Goal: Task Accomplishment & Management: Manage account settings

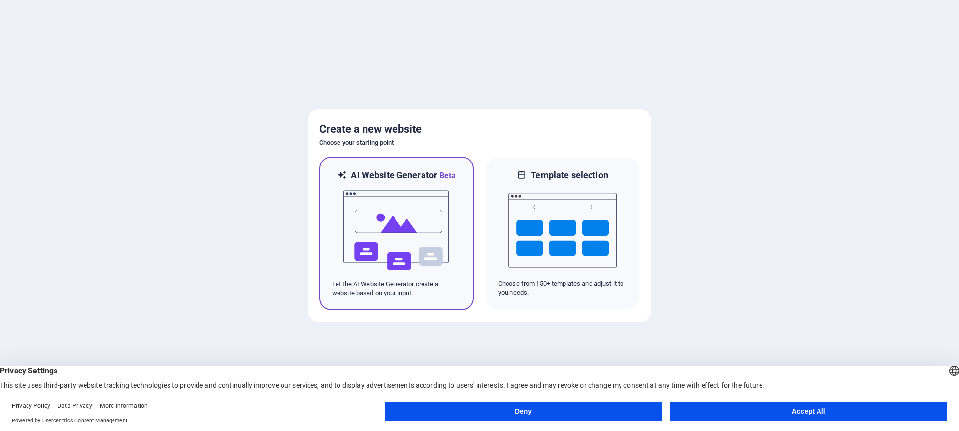
click at [354, 207] on img at bounding box center [396, 231] width 108 height 98
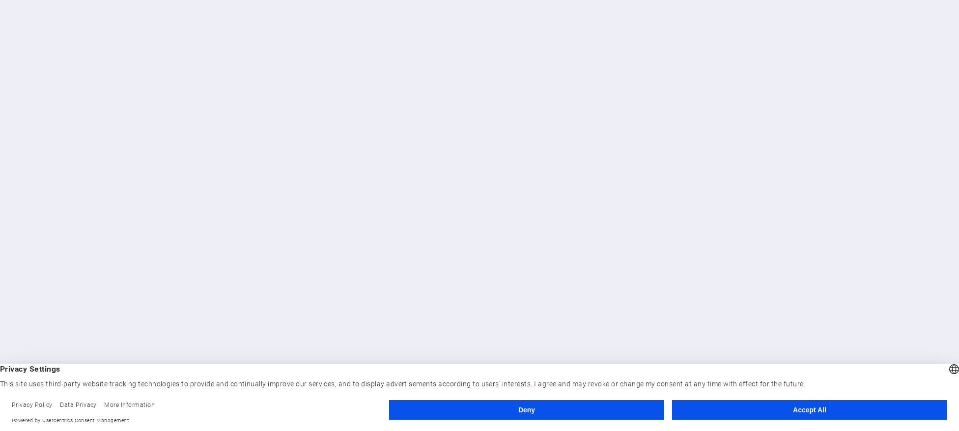
click at [775, 412] on button "Accept All" at bounding box center [809, 410] width 275 height 20
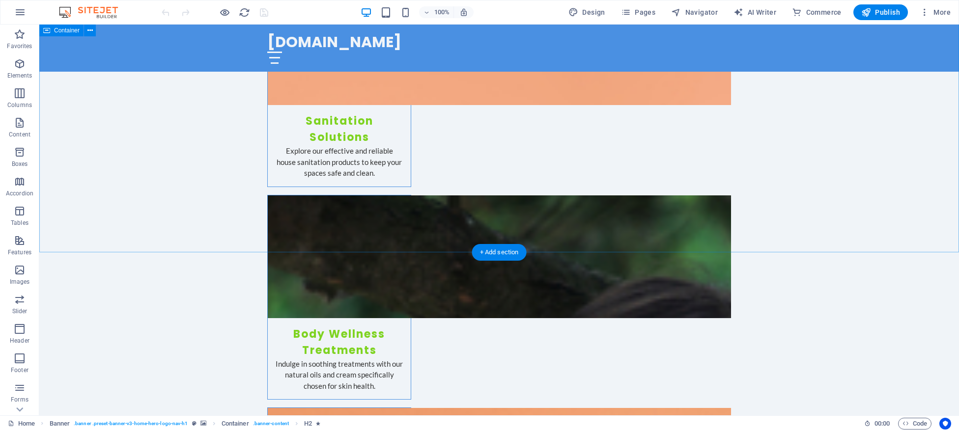
scroll to position [1344, 0]
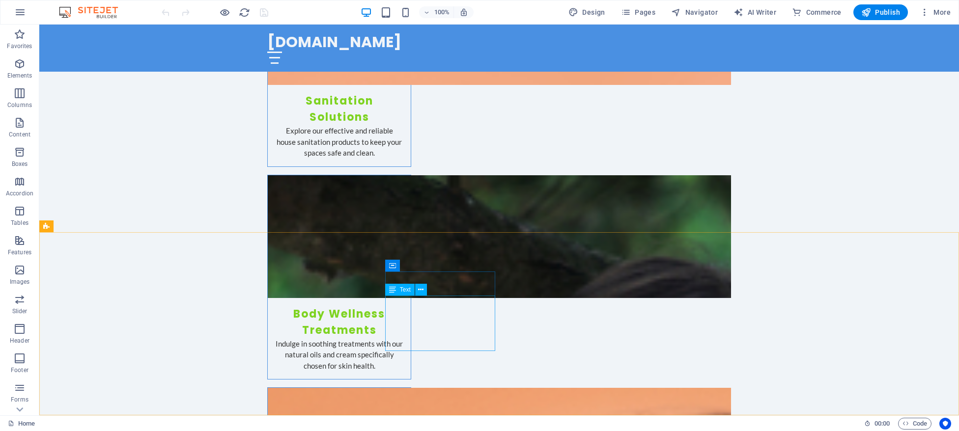
click at [399, 290] on div "Text" at bounding box center [399, 290] width 29 height 12
click at [420, 293] on icon at bounding box center [420, 290] width 5 height 10
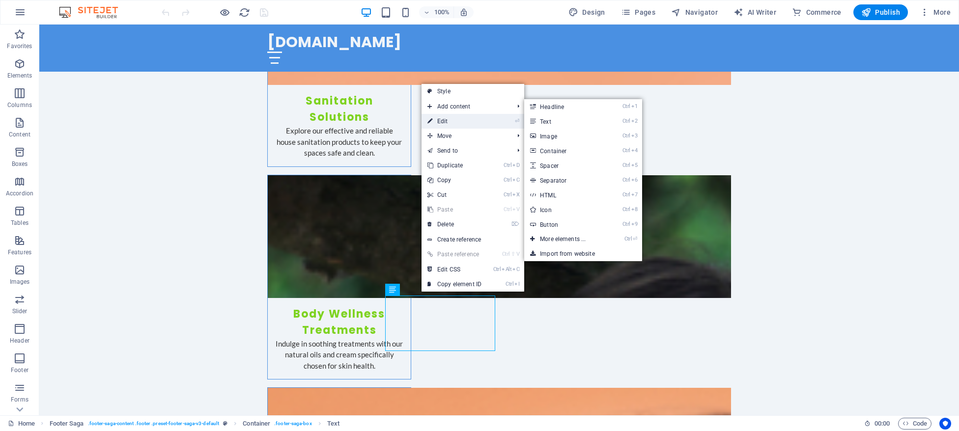
click at [446, 121] on link "⏎ Edit" at bounding box center [454, 121] width 66 height 15
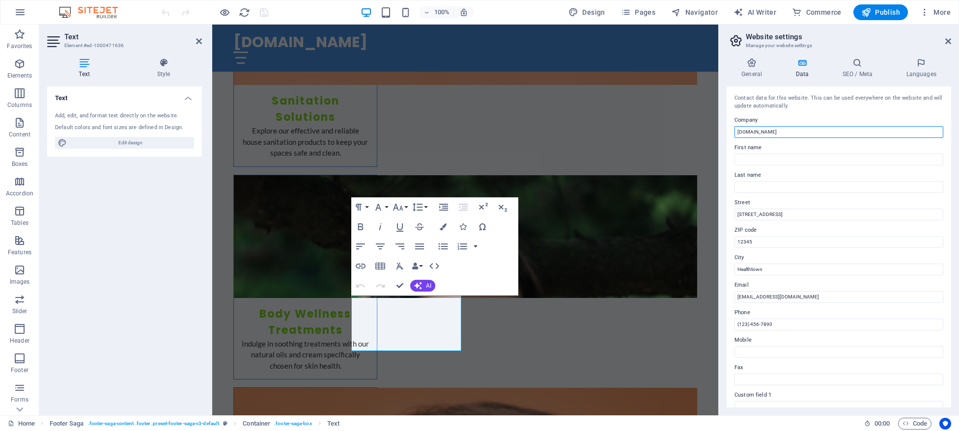
click at [786, 130] on input "[DOMAIN_NAME]" at bounding box center [838, 132] width 209 height 12
type input "[DOMAIN_NAME] Pvt Ltd"
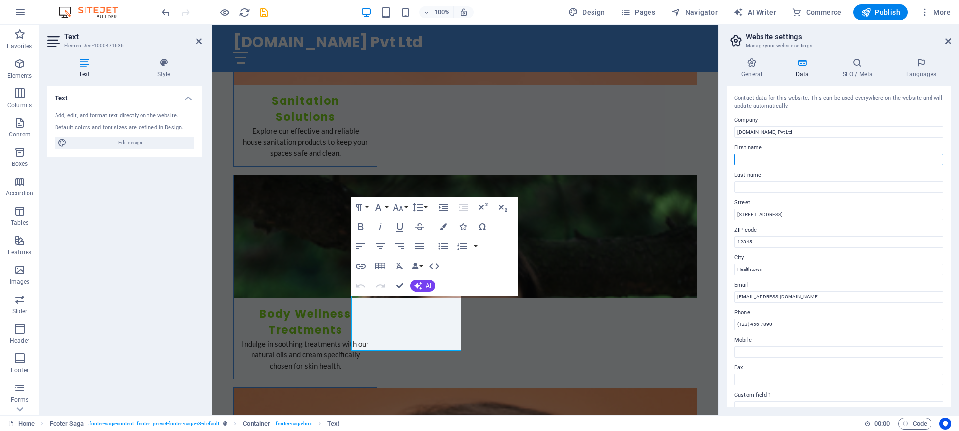
click at [763, 155] on input "First name" at bounding box center [838, 160] width 209 height 12
type input "[PERSON_NAME]"
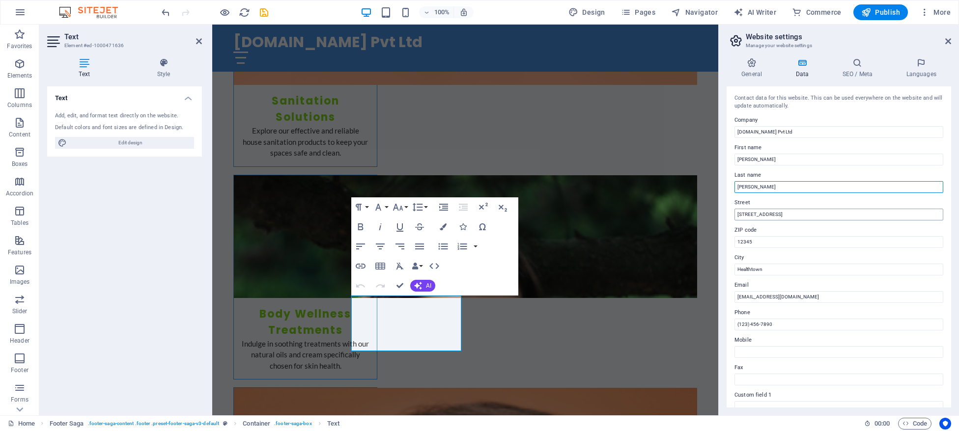
type input "[PERSON_NAME]"
drag, startPoint x: 787, startPoint y: 213, endPoint x: 665, endPoint y: 223, distance: 123.2
click at [734, 221] on input "123 Wellness Ave" at bounding box center [838, 215] width 209 height 12
type input "Opp. [GEOGRAPHIC_DATA], [STREET_ADDRESS]"
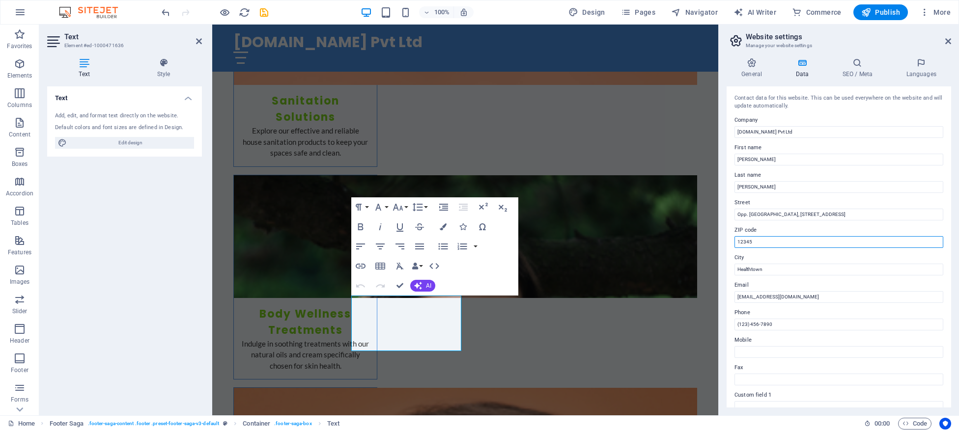
drag, startPoint x: 776, startPoint y: 242, endPoint x: 676, endPoint y: 250, distance: 100.0
click at [734, 248] on input "12345" at bounding box center [838, 242] width 209 height 12
type input "248001"
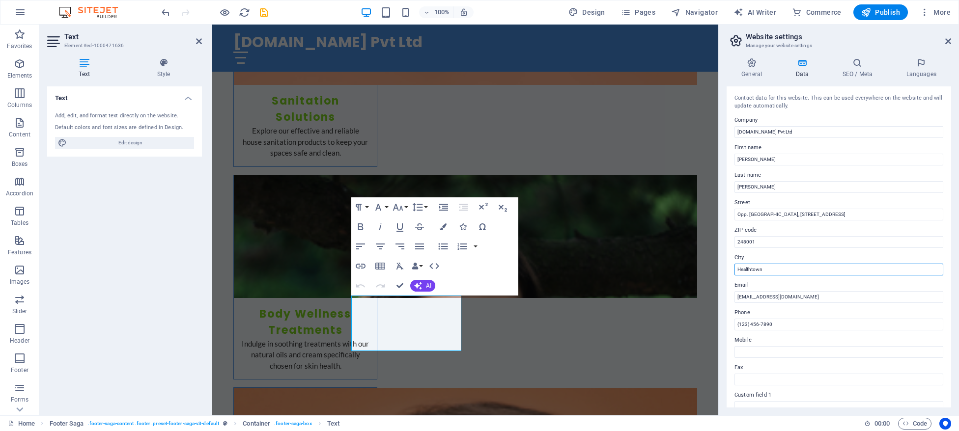
drag, startPoint x: 794, startPoint y: 269, endPoint x: 596, endPoint y: 264, distance: 198.5
click at [734, 264] on input "Healthtown" at bounding box center [838, 270] width 209 height 12
type input "[GEOGRAPHIC_DATA]"
drag, startPoint x: 795, startPoint y: 296, endPoint x: 722, endPoint y: 300, distance: 72.8
click at [734, 298] on input "info@myspasalon.com" at bounding box center [838, 297] width 209 height 12
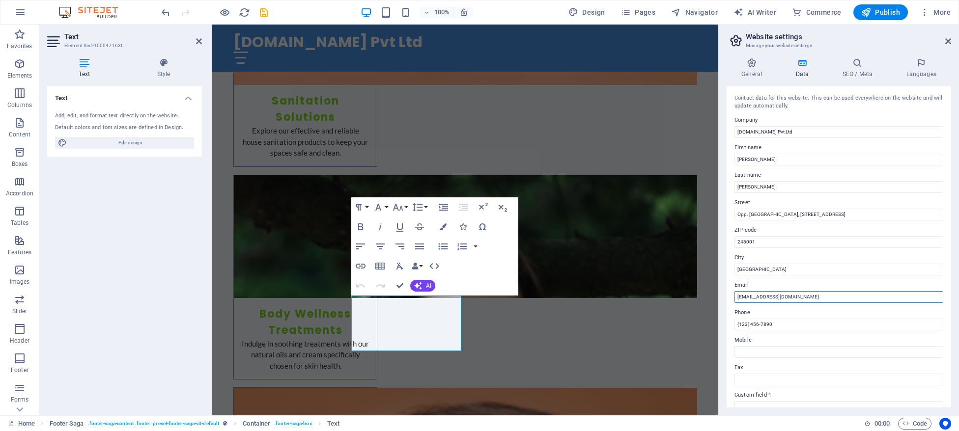
click at [746, 296] on input "info@myspasalon.com" at bounding box center [838, 297] width 209 height 12
drag, startPoint x: 750, startPoint y: 298, endPoint x: 467, endPoint y: 267, distance: 285.1
click at [734, 294] on input "info@myspasalon.com" at bounding box center [838, 297] width 209 height 12
type input "[EMAIL_ADDRESS][DOMAIN_NAME]"
drag, startPoint x: 785, startPoint y: 325, endPoint x: 684, endPoint y: 317, distance: 101.5
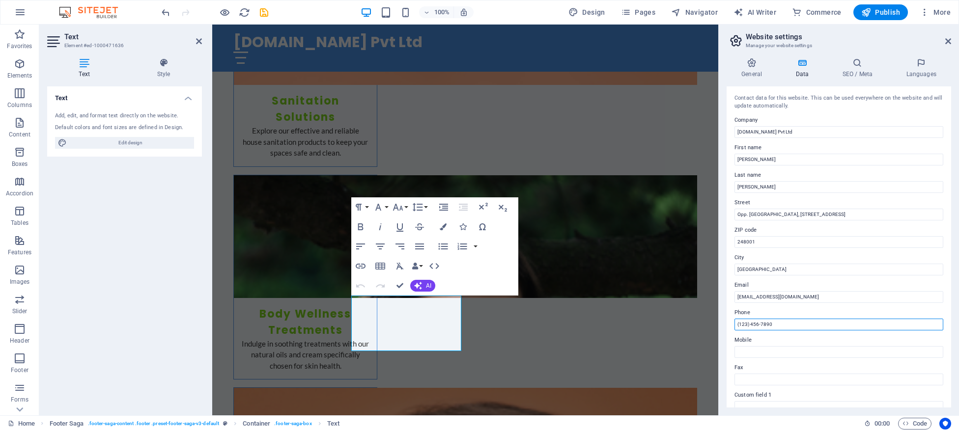
click at [734, 319] on input "(123) 456-7890" at bounding box center [838, 325] width 209 height 12
type input "[PHONE_NUMBER]"
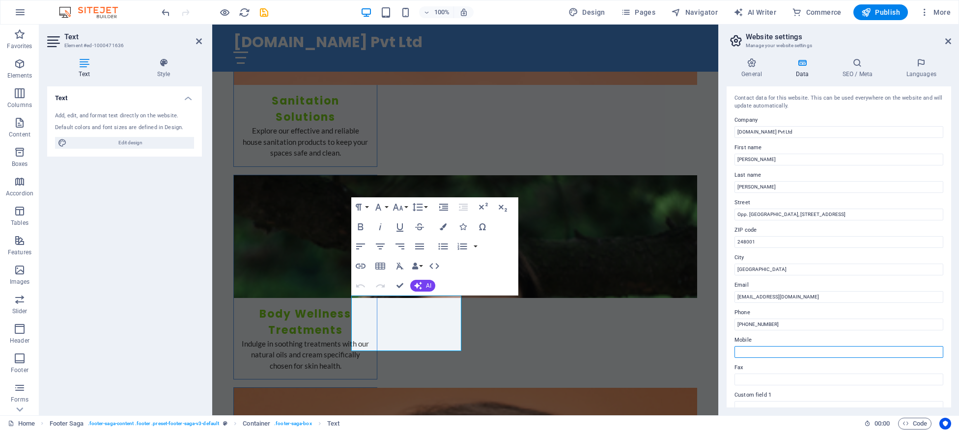
click at [752, 353] on input "Mobile" at bounding box center [838, 352] width 209 height 12
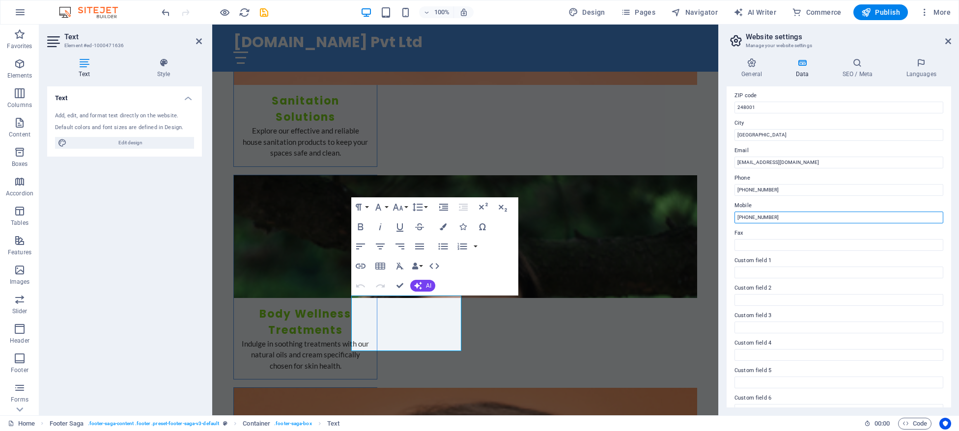
scroll to position [150, 0]
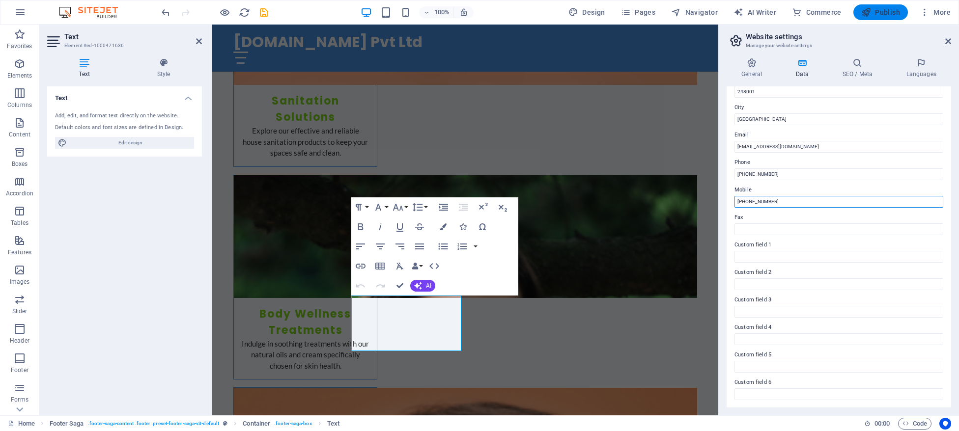
type input "[PHONE_NUMBER]"
click at [883, 14] on span "Publish" at bounding box center [880, 12] width 39 height 10
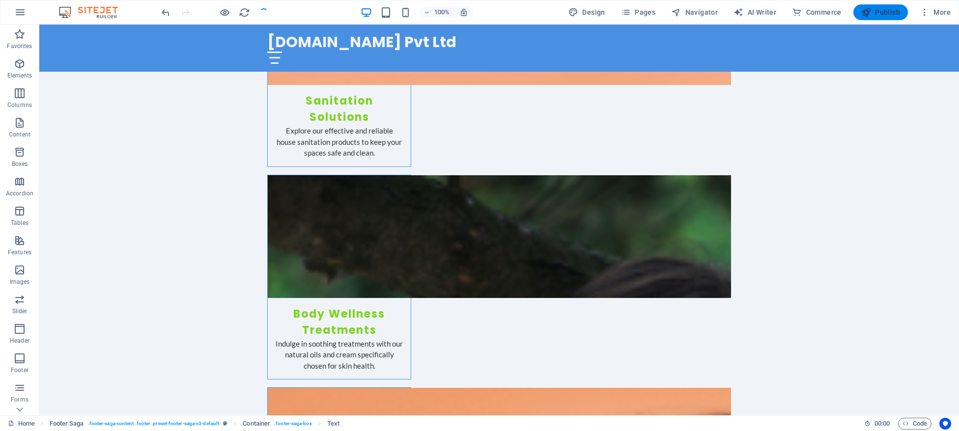
checkbox input "false"
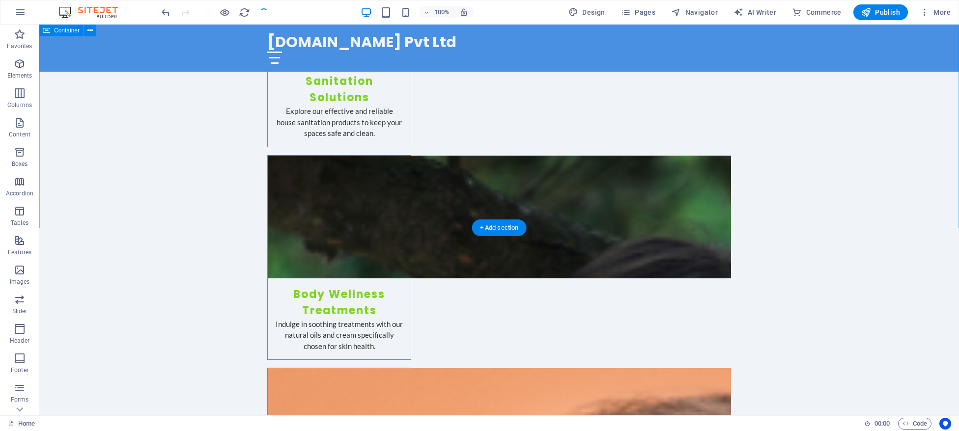
scroll to position [1262, 0]
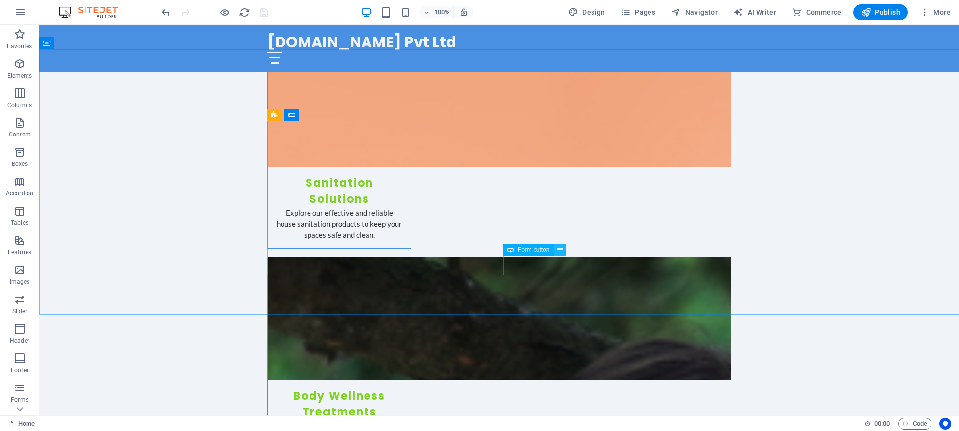
click at [558, 248] on icon at bounding box center [559, 250] width 5 height 10
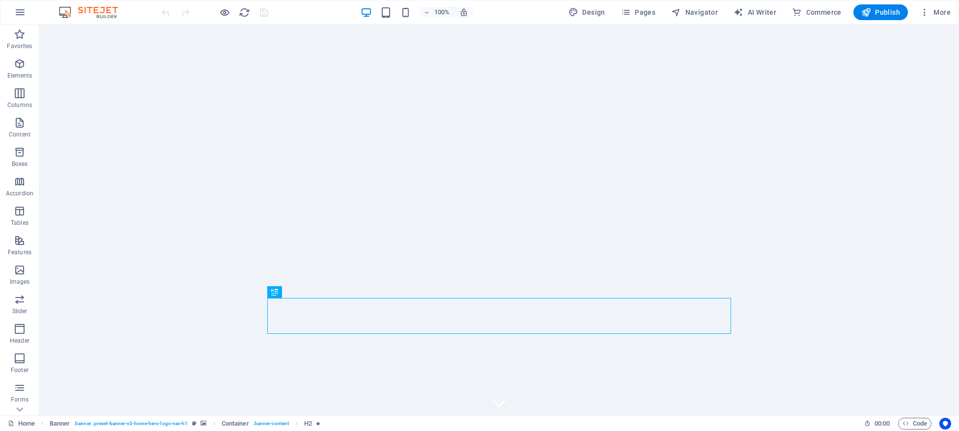
drag, startPoint x: 312, startPoint y: 60, endPoint x: 267, endPoint y: 35, distance: 51.7
click at [597, 11] on span "Design" at bounding box center [586, 12] width 37 height 10
select select "px"
select select "200"
select select "px"
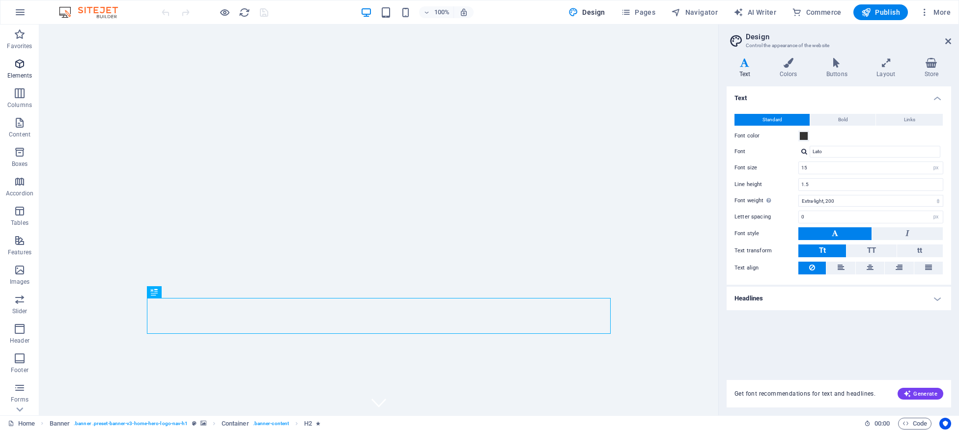
click at [21, 66] on icon "button" at bounding box center [20, 64] width 12 height 12
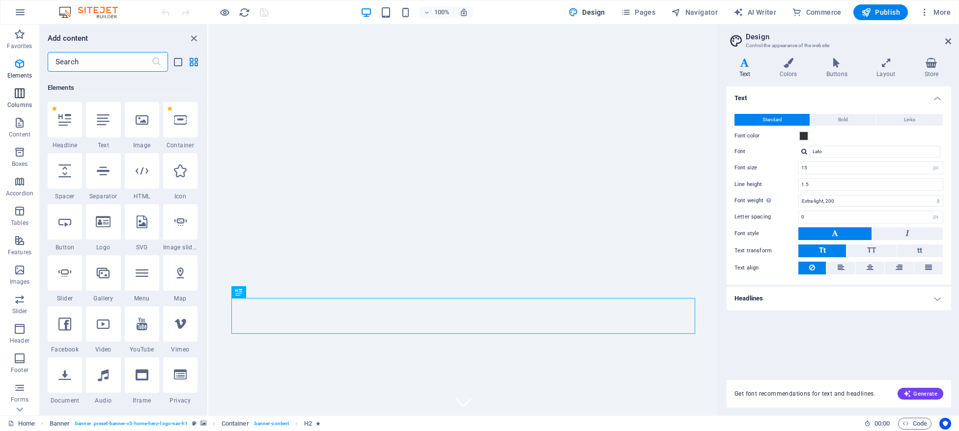
scroll to position [105, 0]
click at [10, 326] on span "Header" at bounding box center [19, 335] width 39 height 24
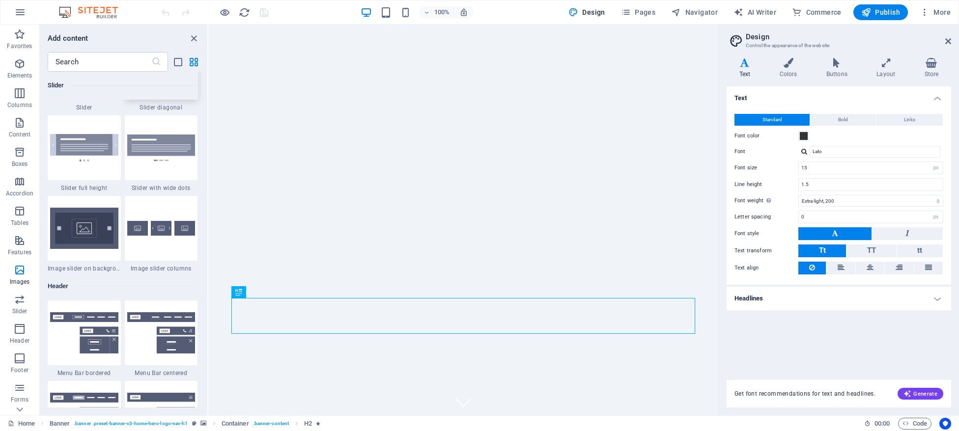
scroll to position [5738, 0]
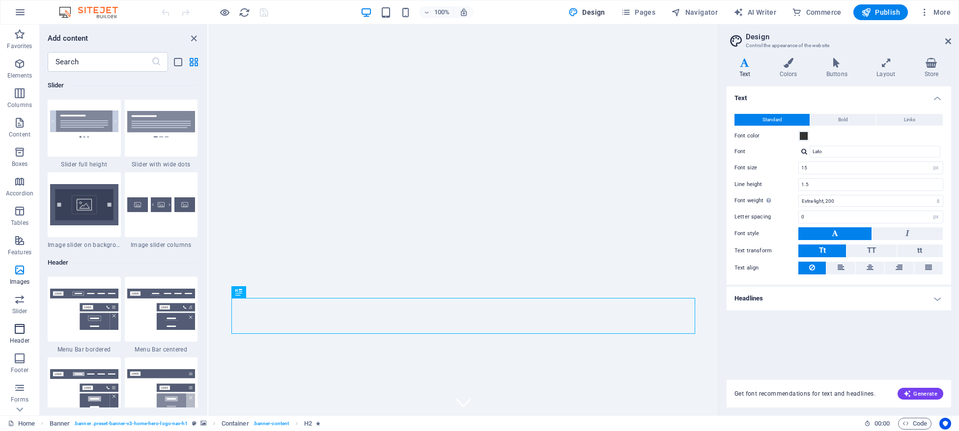
click at [19, 327] on icon "button" at bounding box center [20, 329] width 12 height 12
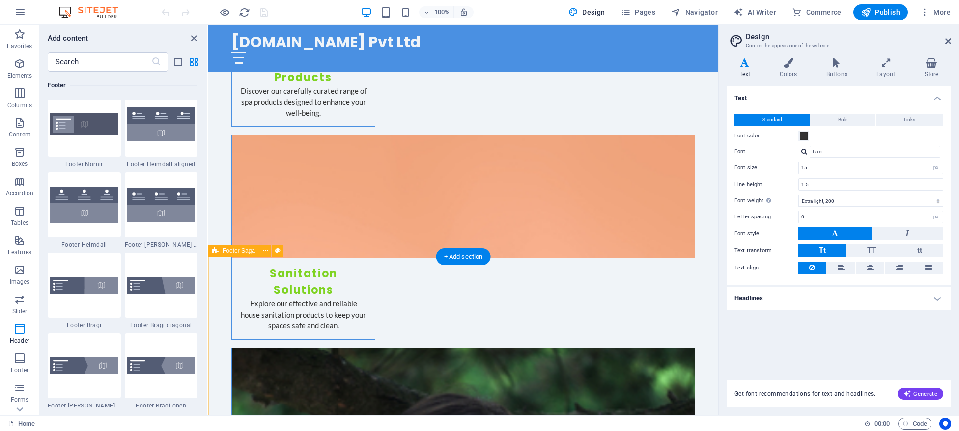
scroll to position [1364, 0]
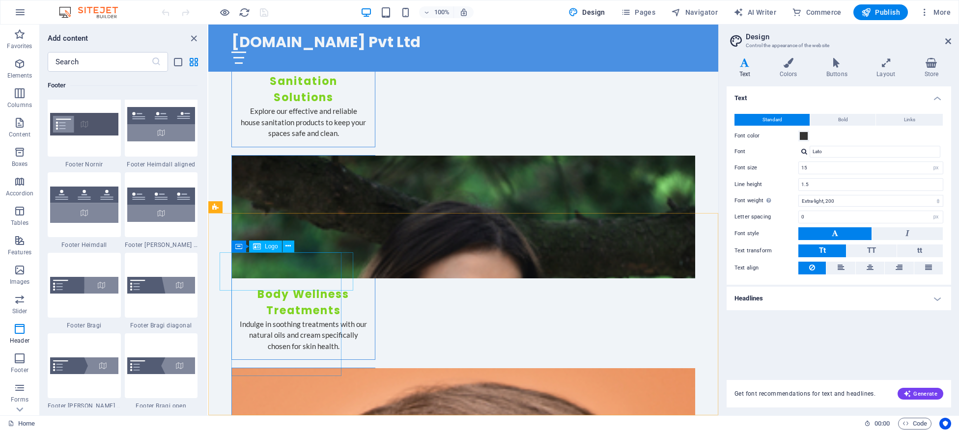
click at [265, 245] on span "Logo" at bounding box center [271, 247] width 13 height 6
click at [273, 250] on div "Logo" at bounding box center [265, 247] width 33 height 12
click at [291, 248] on button at bounding box center [288, 247] width 12 height 12
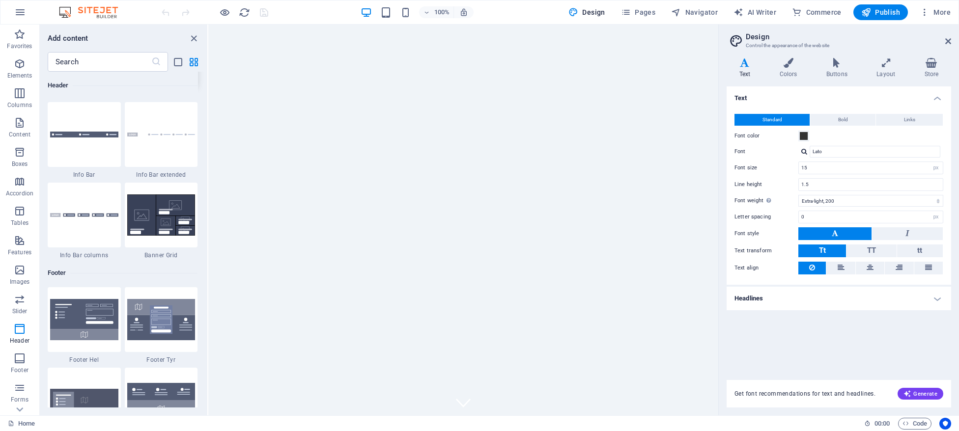
scroll to position [6277, 0]
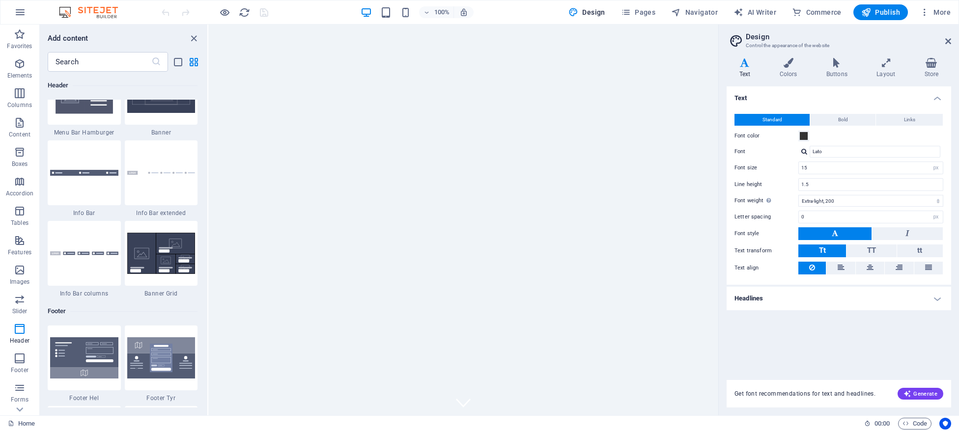
click at [82, 32] on img at bounding box center [84, 11] width 68 height 41
click at [93, 32] on img at bounding box center [84, 11] width 68 height 41
click at [615, 416] on div "[DOMAIN_NAME] Pvt Ltd Home About Us Services Promotions Contact" at bounding box center [463, 439] width 510 height 47
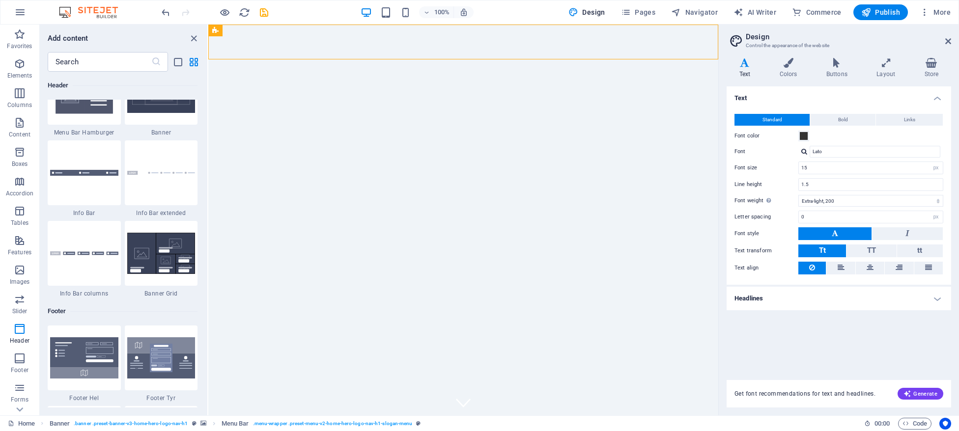
click at [208, 170] on div "Drag here to replace the existing content. Press “Ctrl” if you want to create a…" at bounding box center [463, 220] width 510 height 391
click at [208, 134] on div "Drag here to replace the existing content. Press “Ctrl” if you want to create a…" at bounding box center [463, 220] width 510 height 391
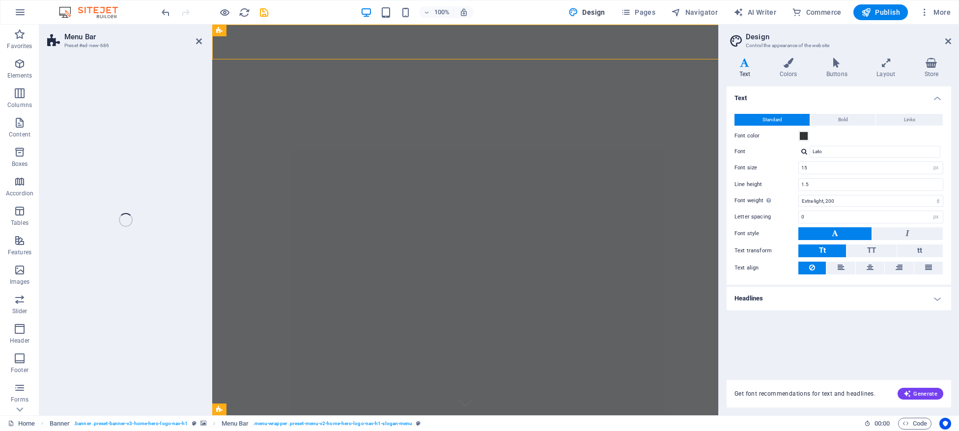
click at [56, 134] on div "Menu Bar Preset #ed-new-686 Drag here to replace the existing content. Press “C…" at bounding box center [378, 220] width 679 height 391
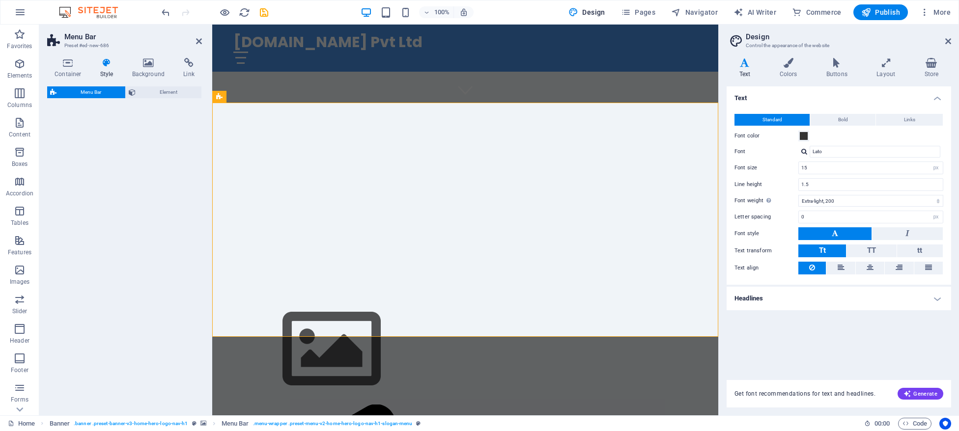
select select "rem"
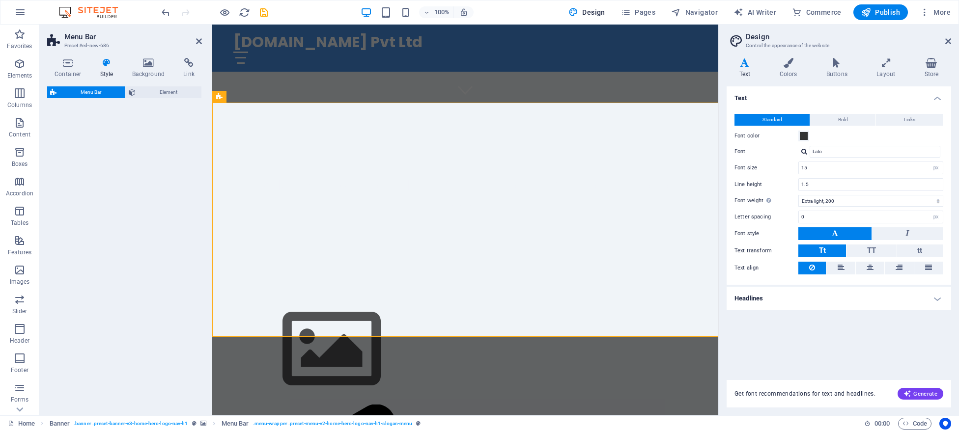
select select "rem"
select select "preset-menu-v2-loki"
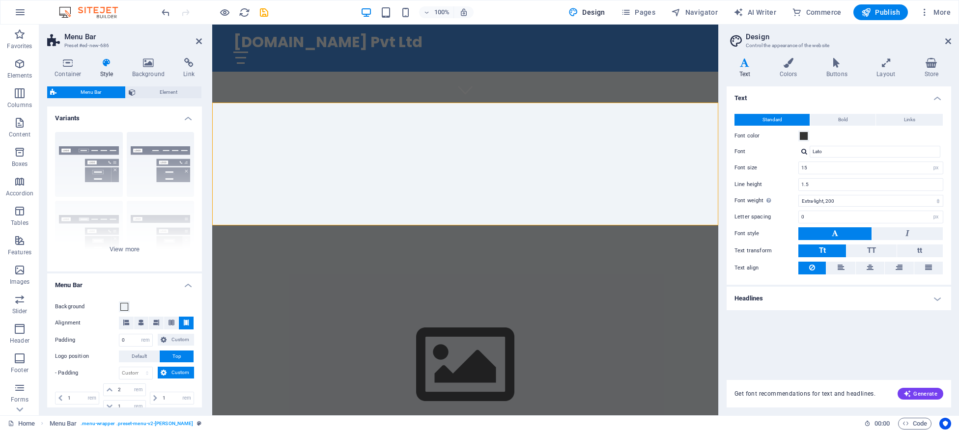
click at [94, 118] on h4 "Variants" at bounding box center [124, 116] width 155 height 18
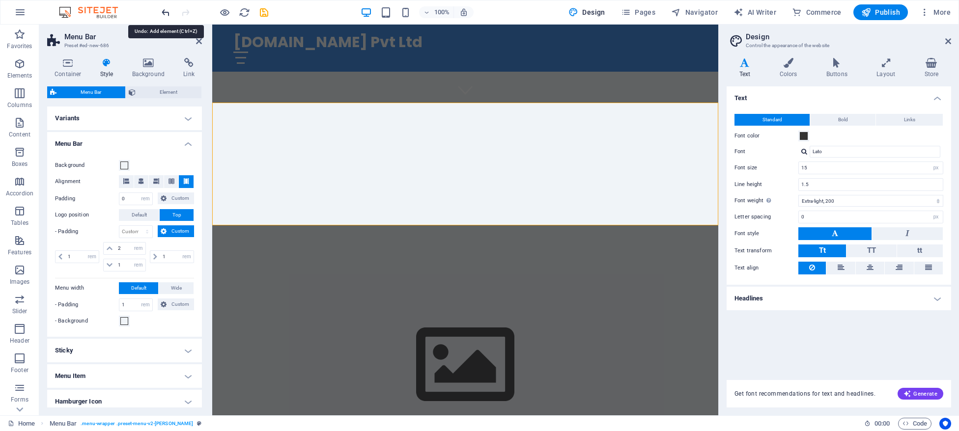
click at [169, 14] on icon "undo" at bounding box center [165, 12] width 11 height 11
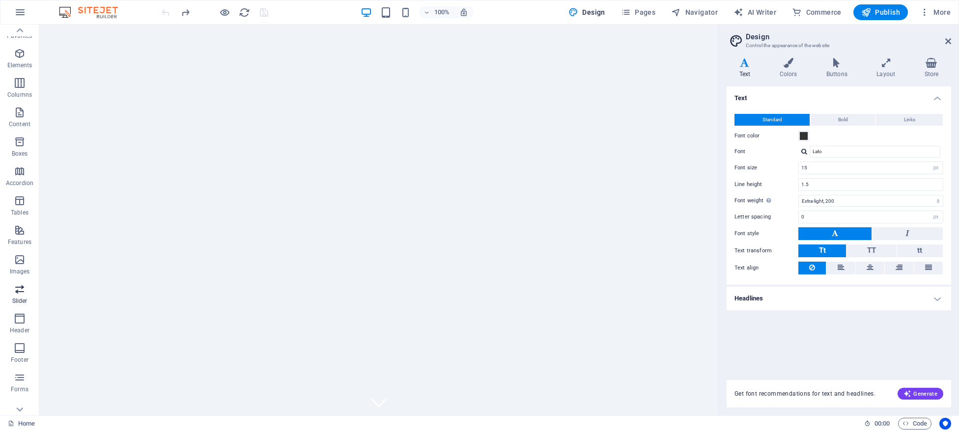
scroll to position [0, 0]
click at [241, 12] on icon "reload" at bounding box center [244, 12] width 11 height 11
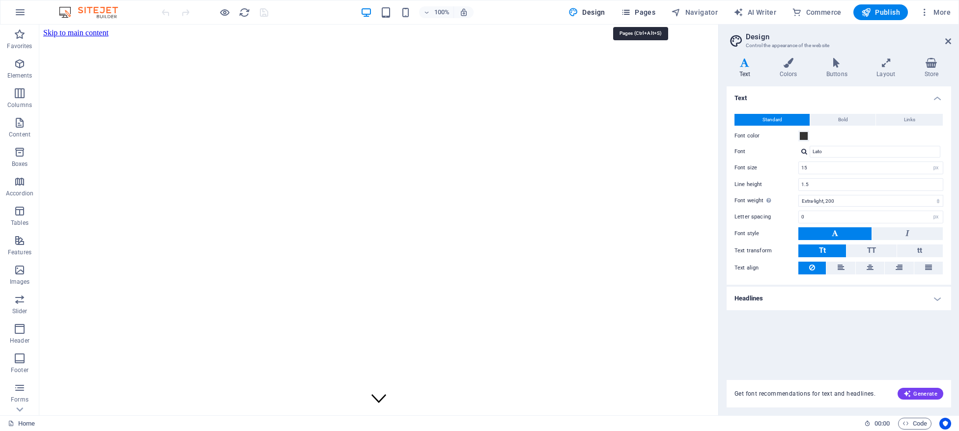
click at [655, 12] on span "Pages" at bounding box center [638, 12] width 34 height 10
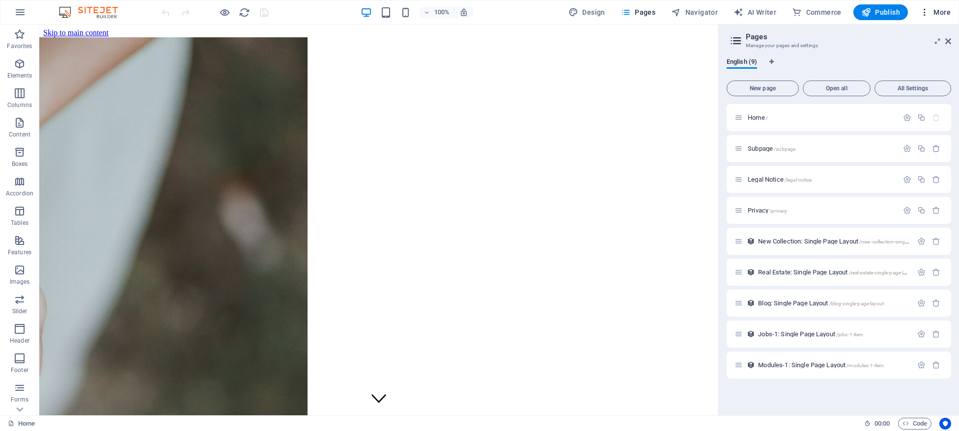
click at [940, 14] on span "More" at bounding box center [935, 12] width 31 height 10
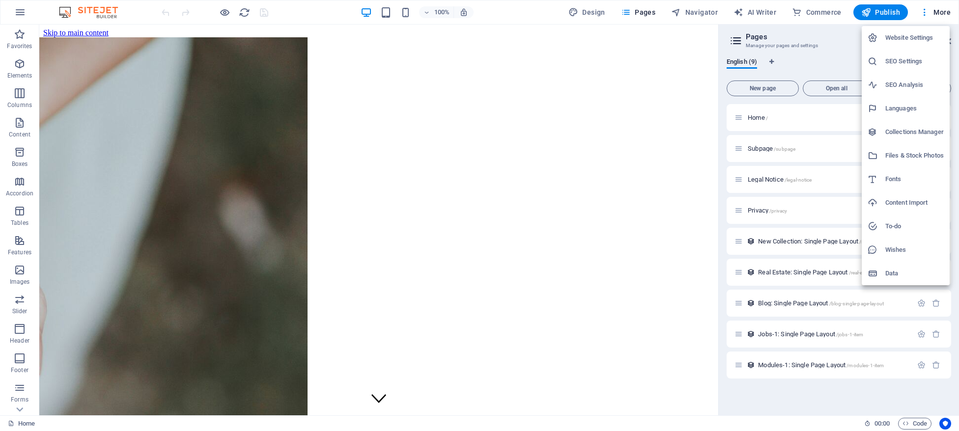
click at [829, 412] on div at bounding box center [479, 215] width 959 height 431
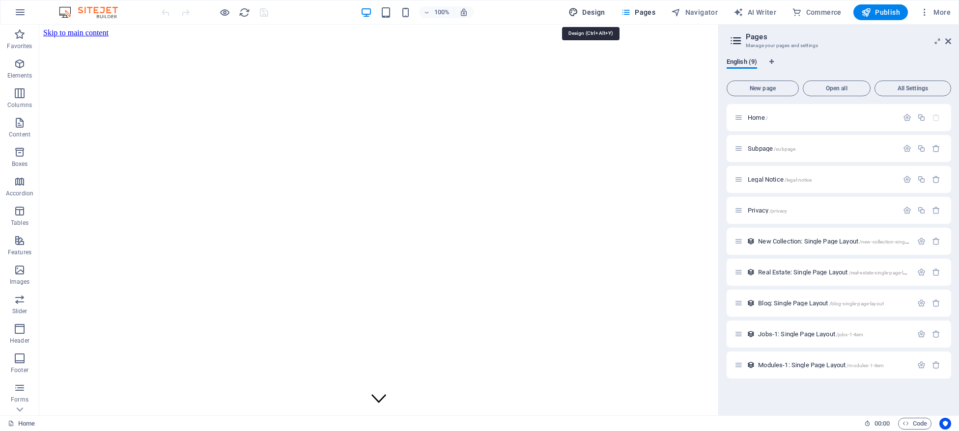
click at [599, 14] on span "Design" at bounding box center [586, 12] width 37 height 10
select select "px"
select select "200"
select select "px"
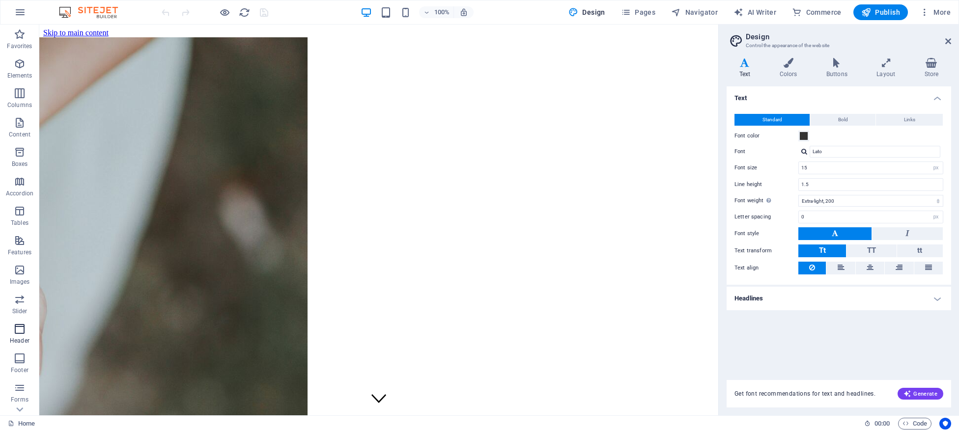
click at [17, 332] on icon "button" at bounding box center [20, 329] width 12 height 12
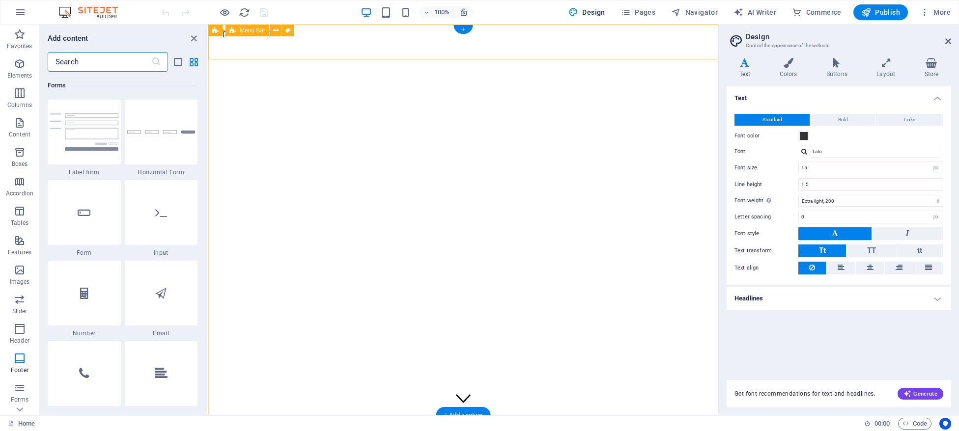
scroll to position [7263, 0]
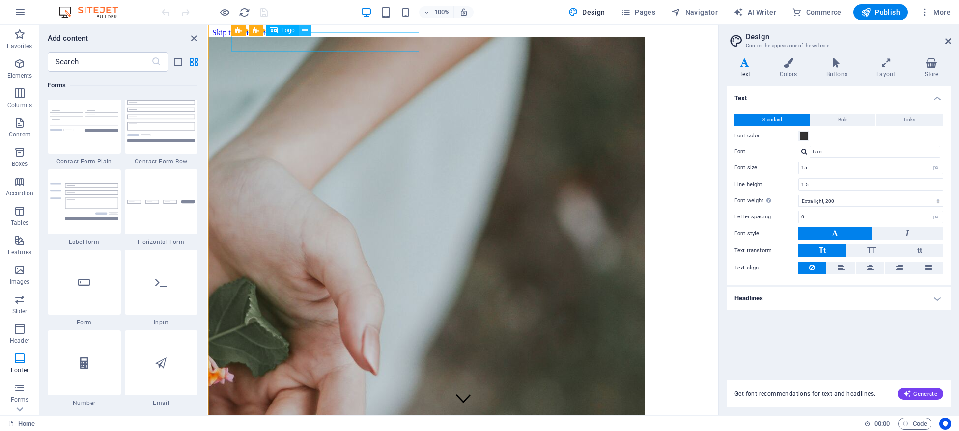
click at [303, 30] on icon at bounding box center [304, 31] width 5 height 10
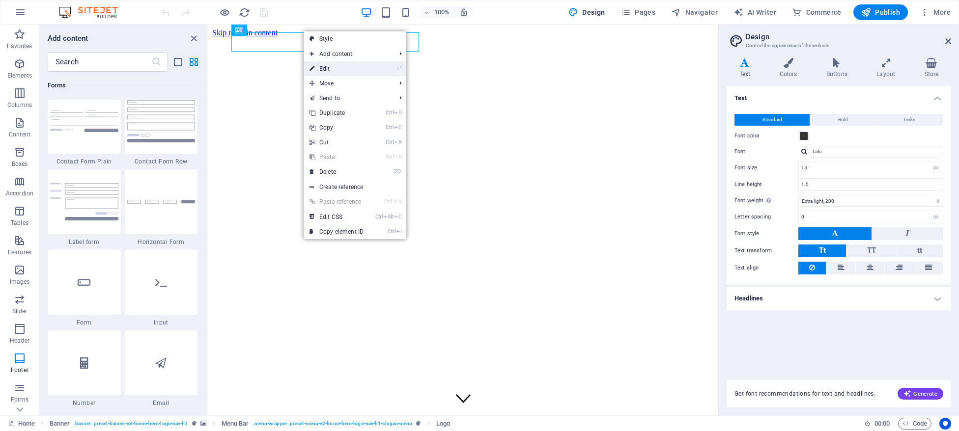
click at [361, 72] on link "⏎ Edit" at bounding box center [337, 68] width 66 height 15
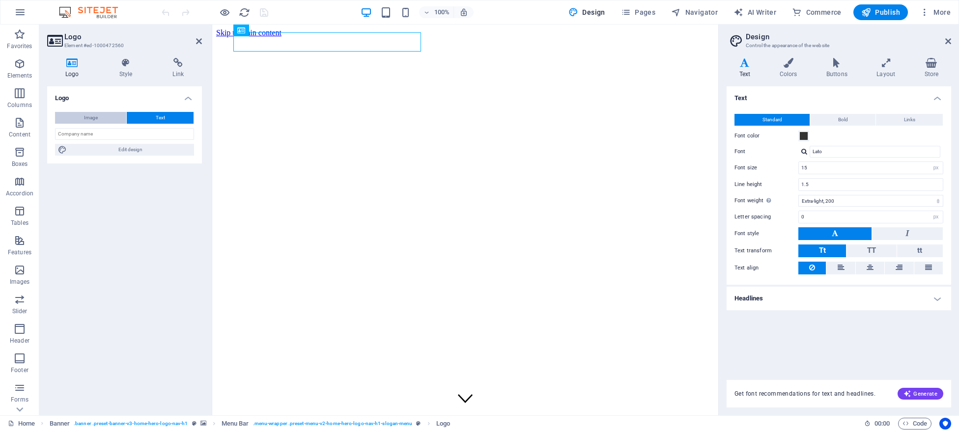
click at [110, 114] on button "Image" at bounding box center [90, 118] width 71 height 12
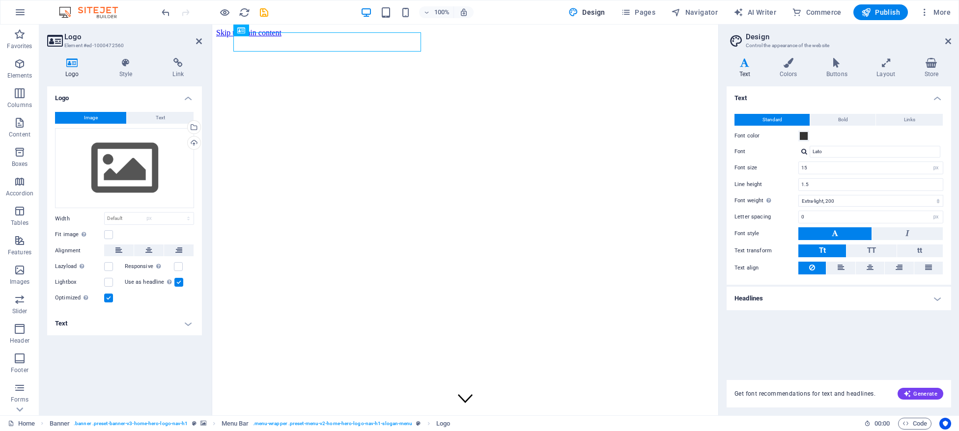
select select "DISABLED_OPTION_VALUE"
click at [127, 184] on div "Drag files here, click to choose files or select files from Files or our free s…" at bounding box center [124, 168] width 139 height 81
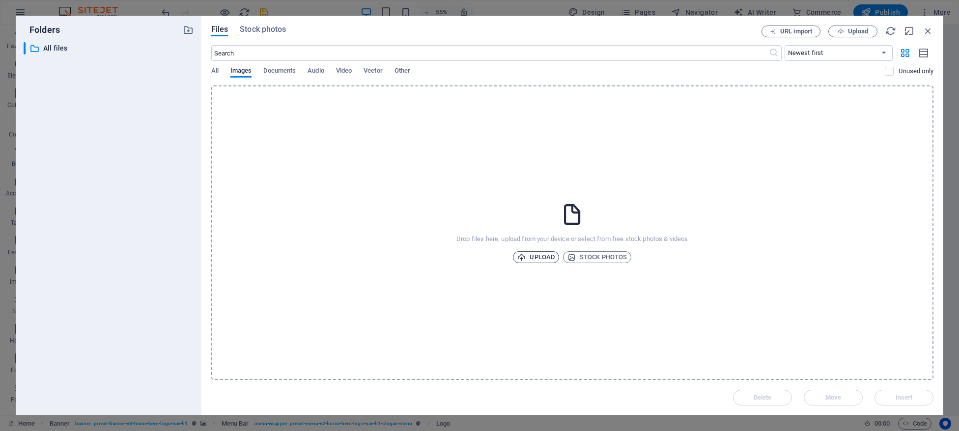
click at [541, 257] on span "Upload" at bounding box center [535, 257] width 37 height 12
click at [929, 30] on icon "button" at bounding box center [927, 31] width 11 height 11
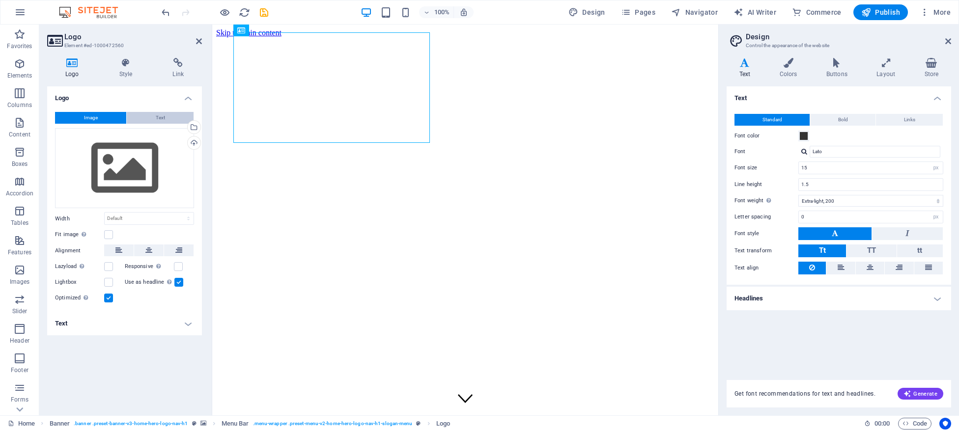
click at [158, 118] on span "Text" at bounding box center [160, 118] width 9 height 12
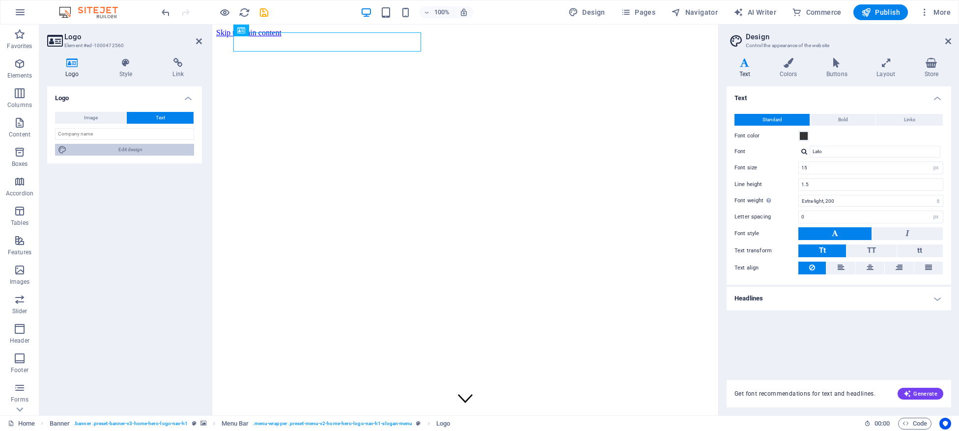
click at [141, 155] on span "Edit design" at bounding box center [130, 150] width 121 height 12
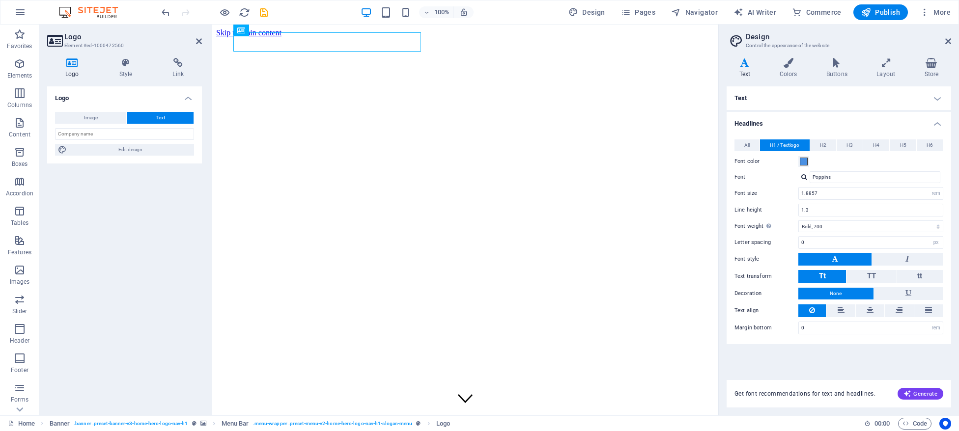
click at [744, 98] on h4 "Text" at bounding box center [838, 98] width 224 height 24
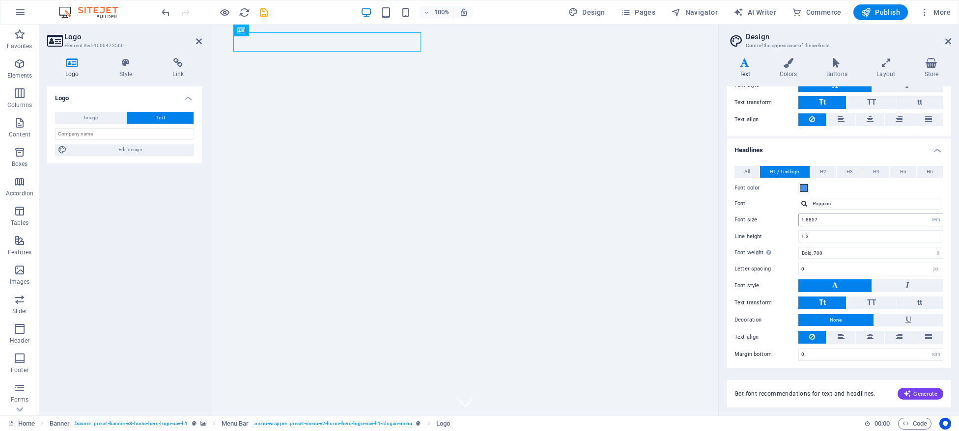
scroll to position [0, 0]
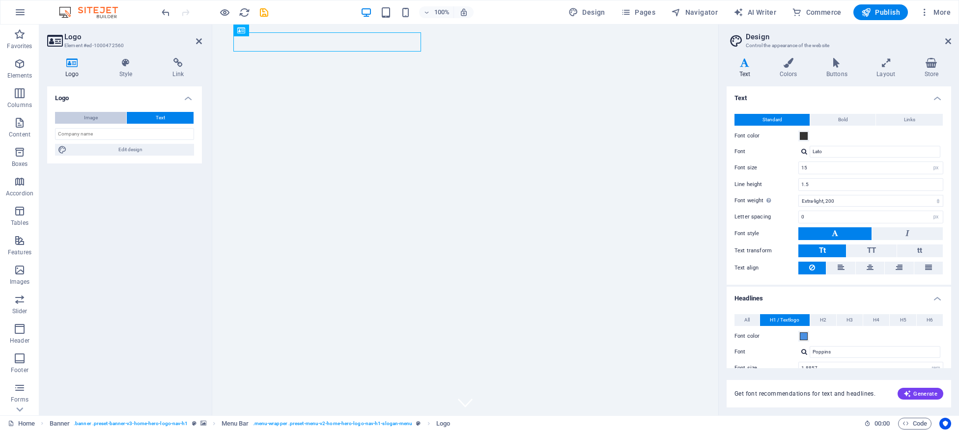
click at [82, 117] on button "Image" at bounding box center [90, 118] width 71 height 12
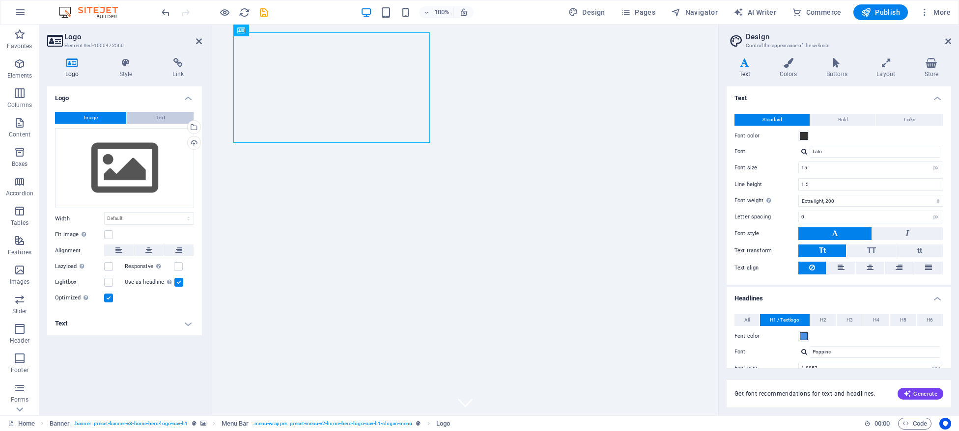
click at [163, 120] on span "Text" at bounding box center [160, 118] width 9 height 12
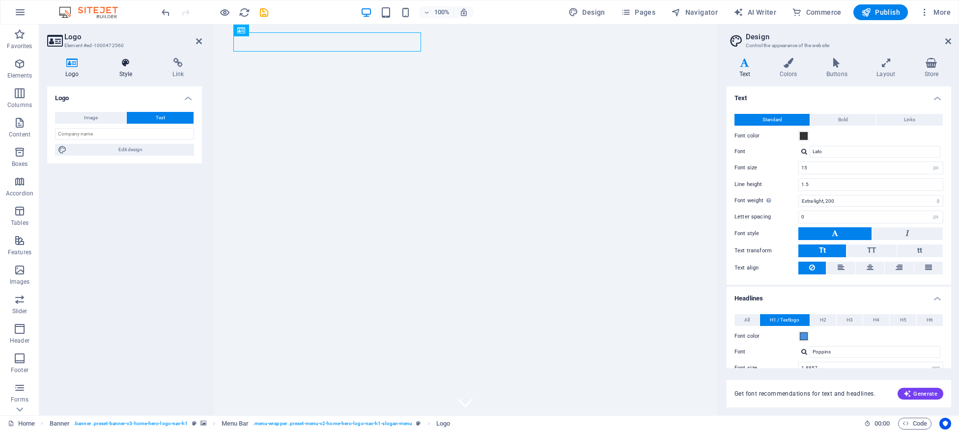
drag, startPoint x: 149, startPoint y: 152, endPoint x: 136, endPoint y: 60, distance: 92.9
click at [136, 60] on div "Logo Style Link Logo Image Text Drag files here, click to choose files or selec…" at bounding box center [124, 233] width 155 height 350
click at [130, 65] on icon at bounding box center [126, 63] width 50 height 10
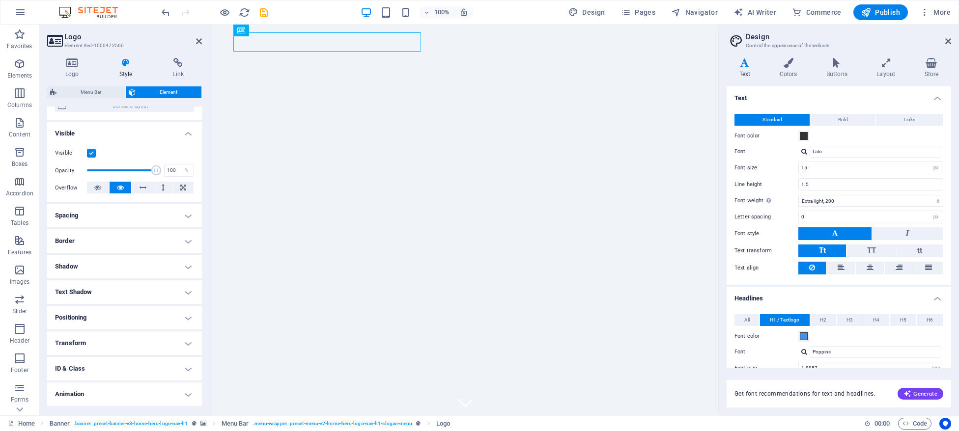
scroll to position [113, 0]
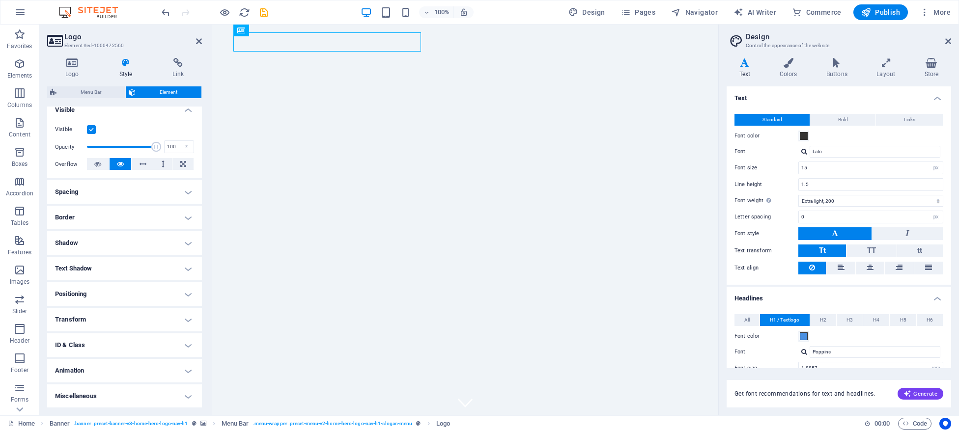
click at [124, 267] on h4 "Text Shadow" at bounding box center [124, 269] width 155 height 24
click at [171, 288] on span "Outside" at bounding box center [169, 288] width 17 height 12
type input "2"
type input "4"
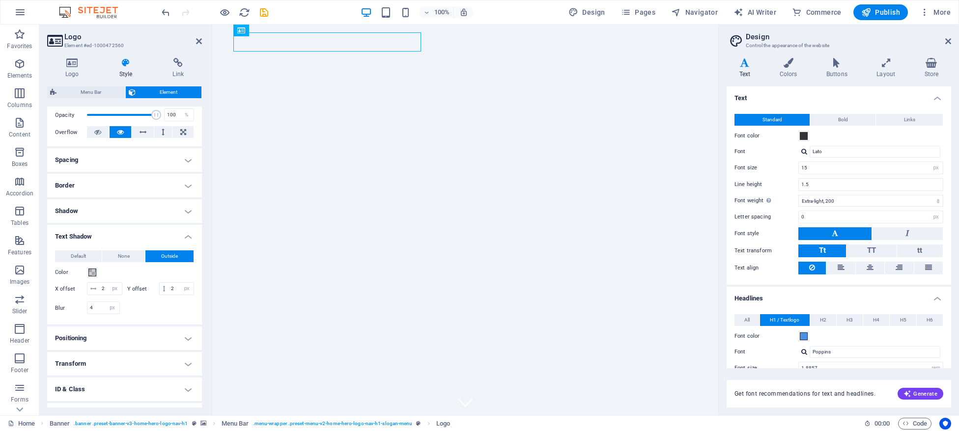
scroll to position [190, 0]
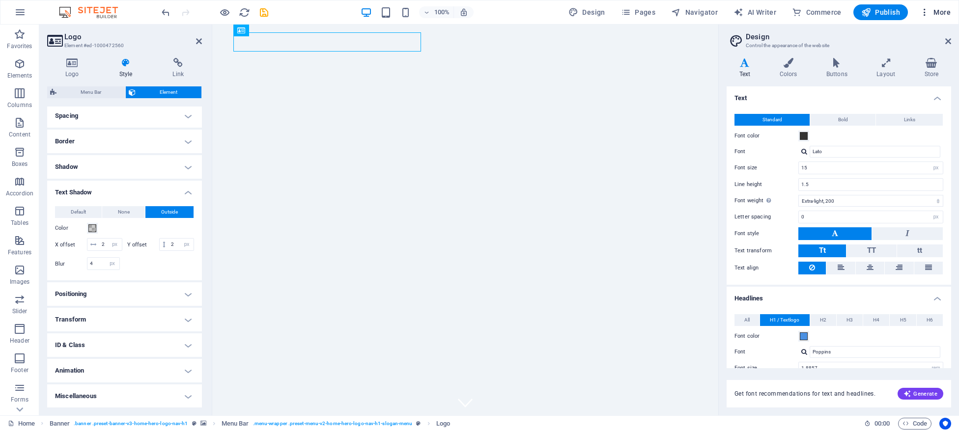
click at [942, 12] on span "More" at bounding box center [935, 12] width 31 height 10
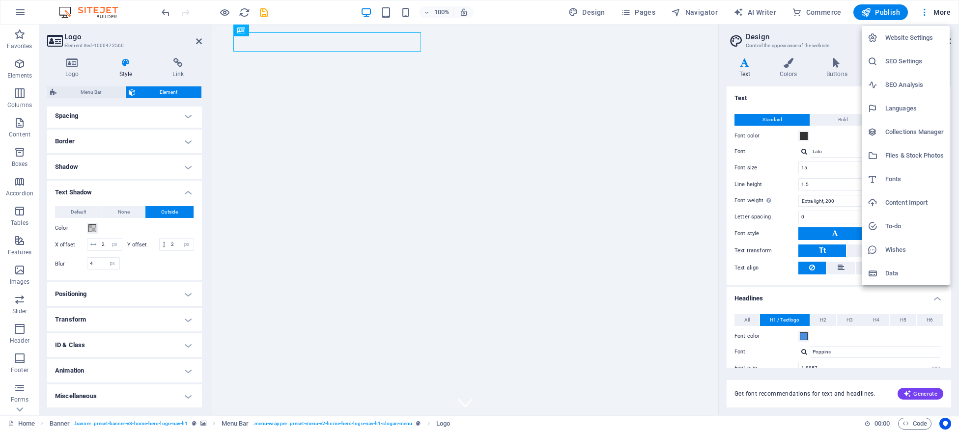
drag, startPoint x: 897, startPoint y: 9, endPoint x: 951, endPoint y: 11, distance: 54.1
click at [951, 11] on div at bounding box center [479, 215] width 959 height 431
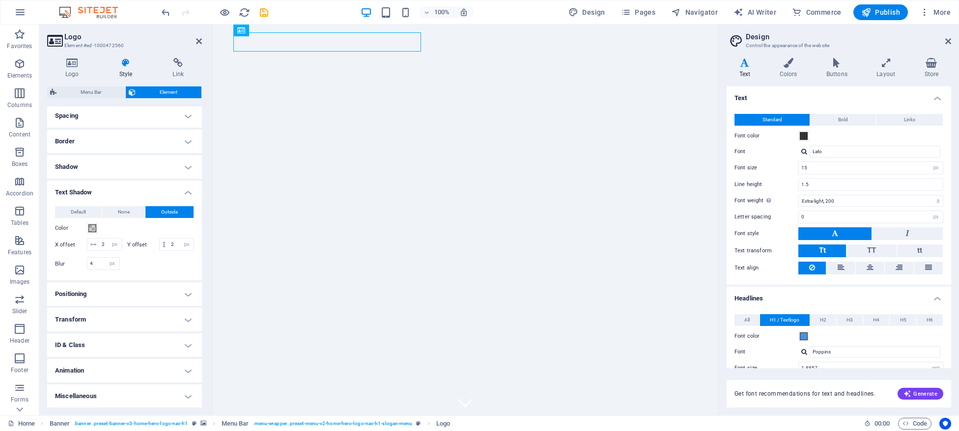
click at [951, 11] on button "More" at bounding box center [935, 12] width 39 height 16
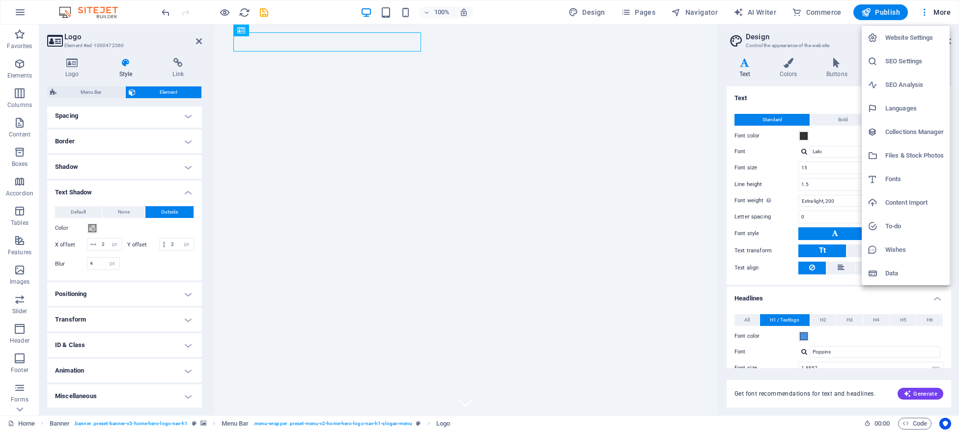
click at [928, 39] on h6 "Website Settings" at bounding box center [914, 38] width 58 height 12
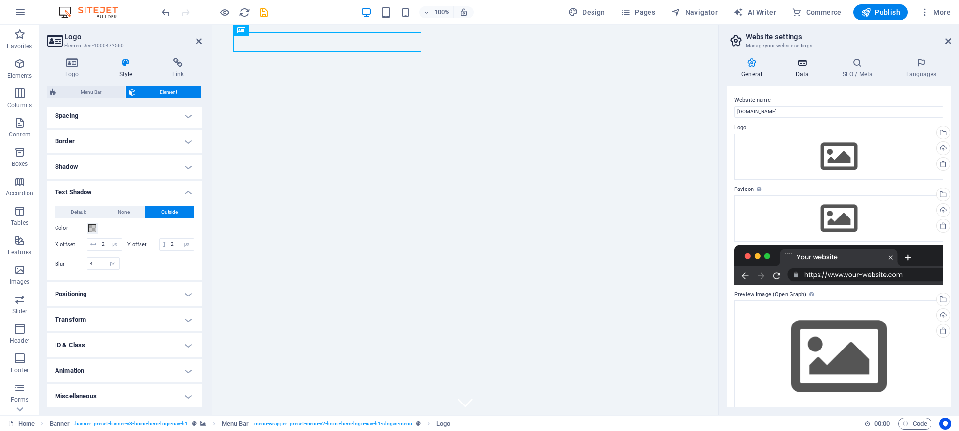
click at [800, 71] on h4 "Data" at bounding box center [804, 68] width 47 height 21
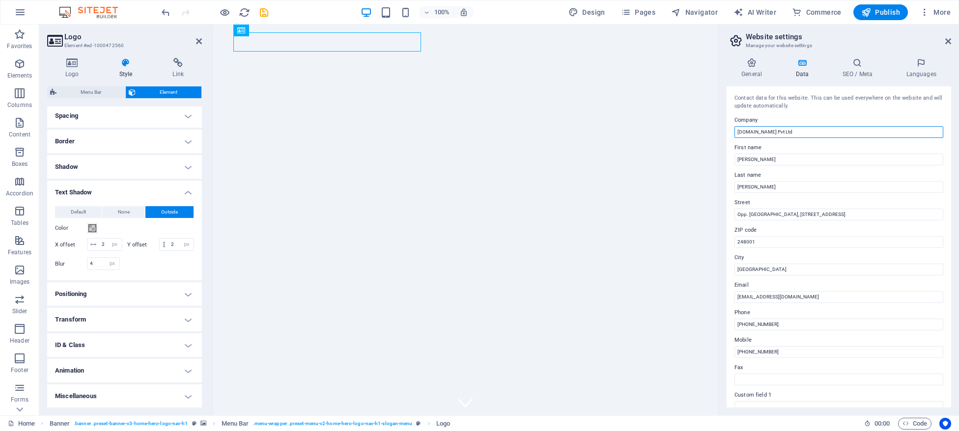
click at [774, 131] on input "[DOMAIN_NAME] Pvt Ltd" at bounding box center [838, 132] width 209 height 12
type input "myspasalon Pvt Ltd"
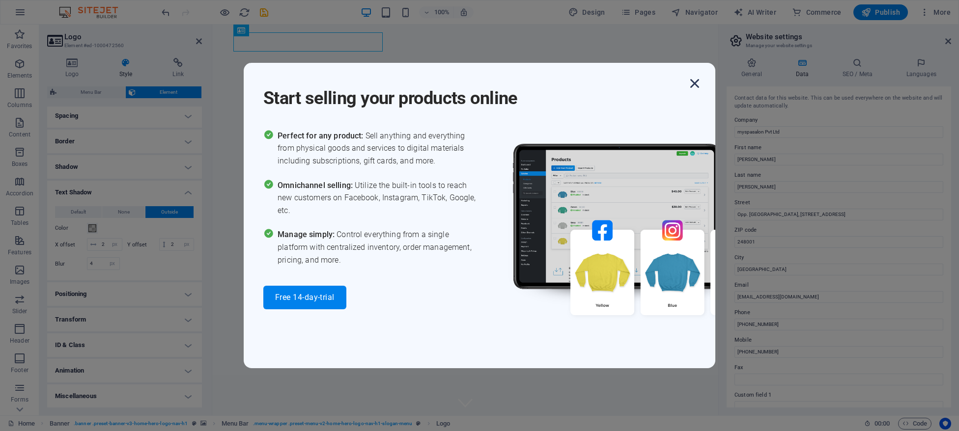
click at [699, 86] on icon "button" at bounding box center [695, 84] width 18 height 18
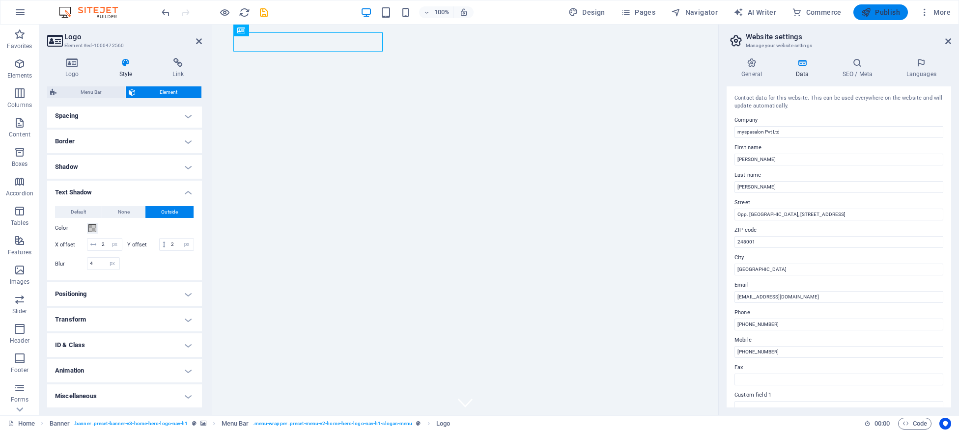
click at [887, 11] on span "Publish" at bounding box center [880, 12] width 39 height 10
checkbox input "false"
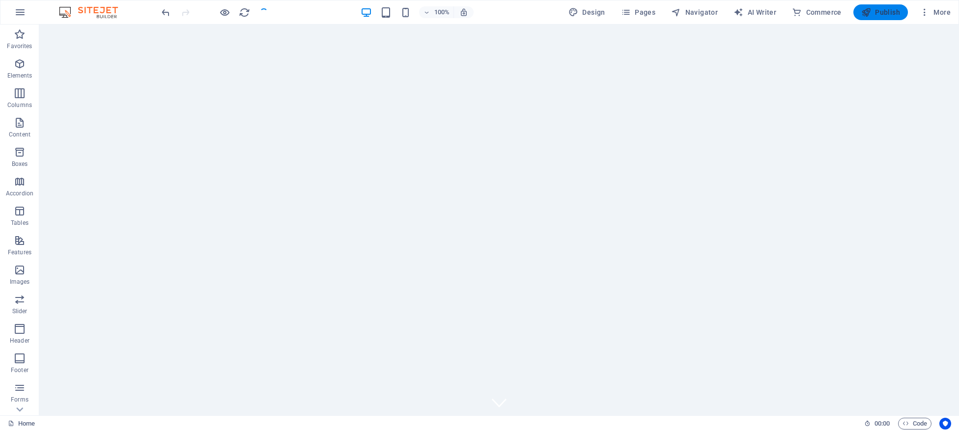
click at [894, 17] on span "Publish" at bounding box center [880, 12] width 39 height 10
click at [934, 14] on span "More" at bounding box center [935, 12] width 31 height 10
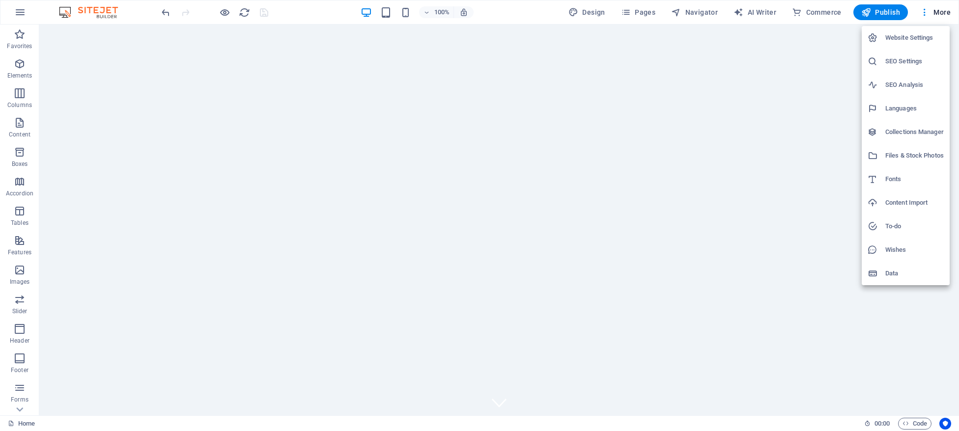
click at [897, 253] on h6 "Wishes" at bounding box center [914, 250] width 58 height 12
